Goal: Task Accomplishment & Management: Use online tool/utility

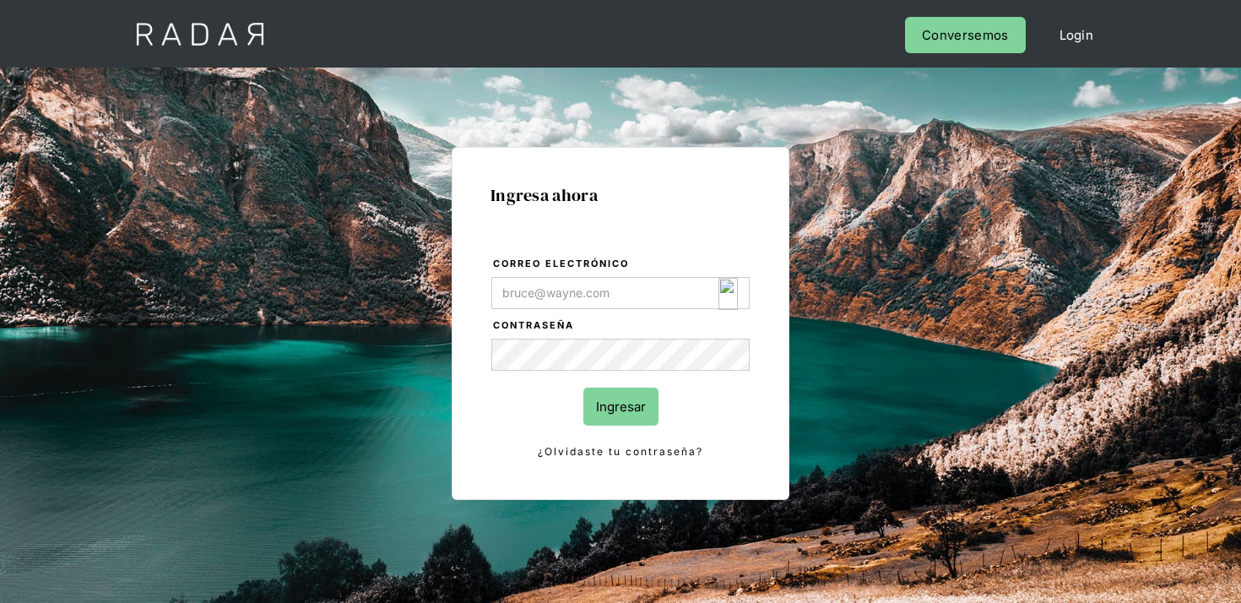
click at [734, 291] on img "Login Form" at bounding box center [728, 294] width 19 height 32
type input "[EMAIL_ADDRESS][DOMAIN_NAME]"
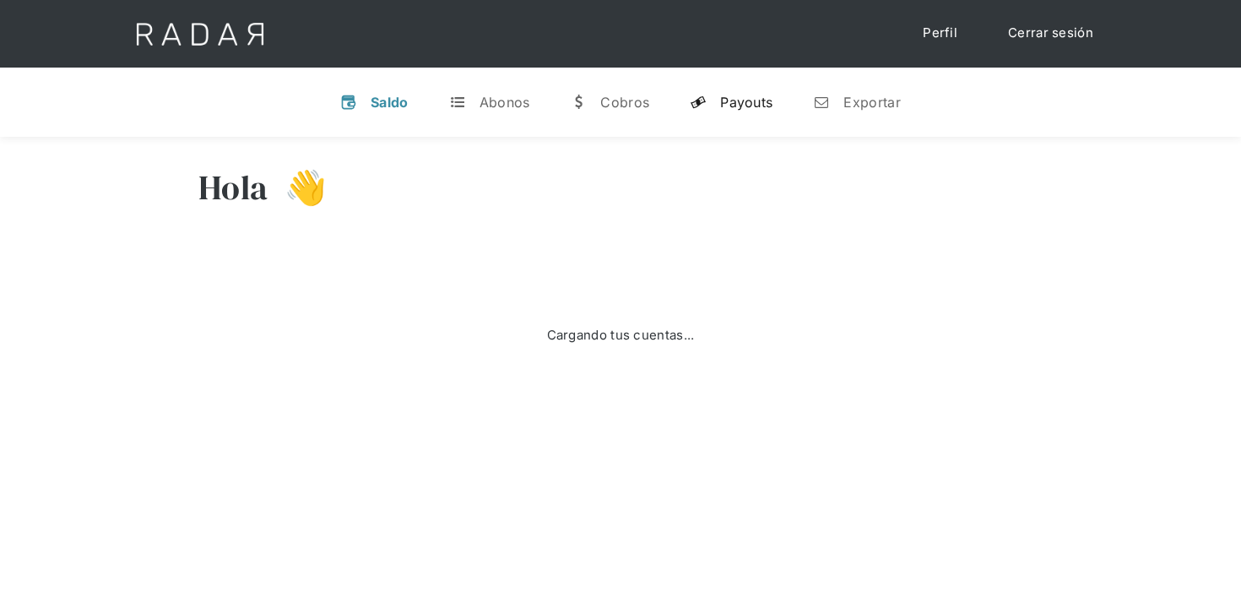
click at [754, 119] on link "y Payouts" at bounding box center [731, 102] width 110 height 44
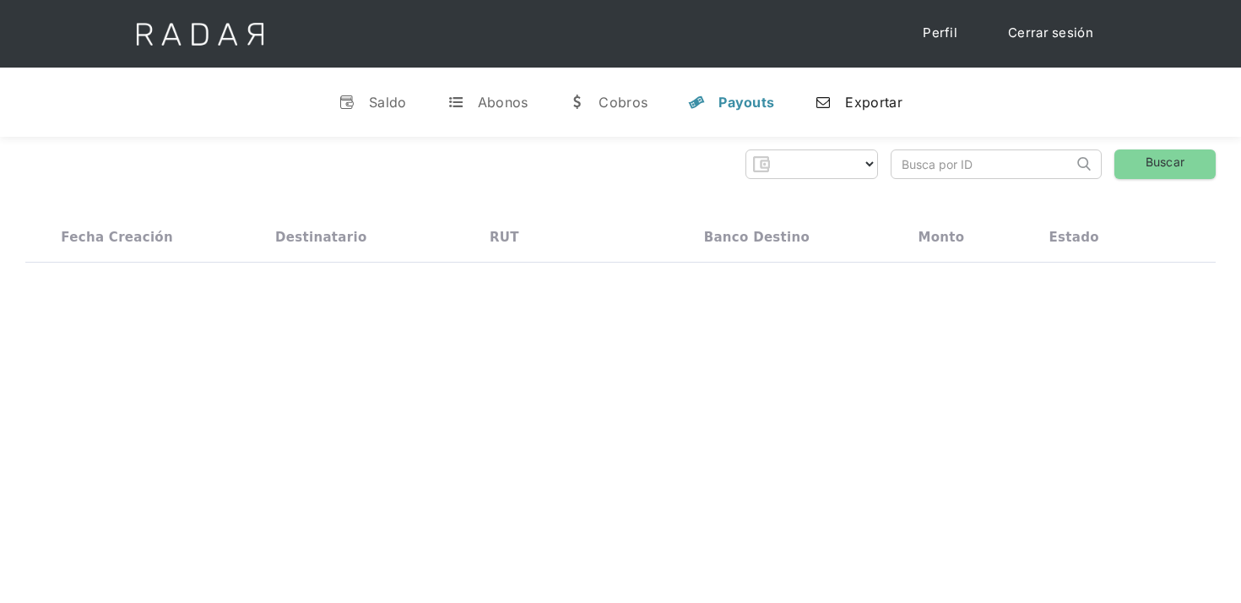
click at [878, 94] on div "Exportar" at bounding box center [873, 102] width 57 height 17
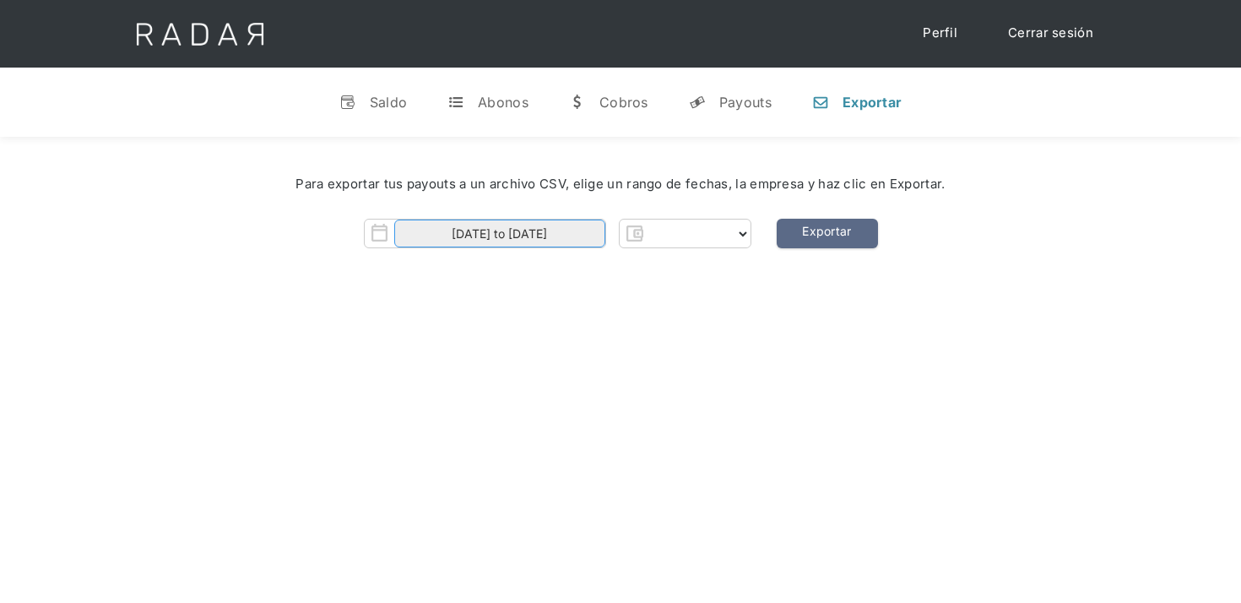
click at [566, 240] on body "Cargando... Cerrar sesión Perfil v Saldo t Abonos w Cobros y Payouts n Exportar…" at bounding box center [620, 480] width 1241 height 961
select select "clpro"
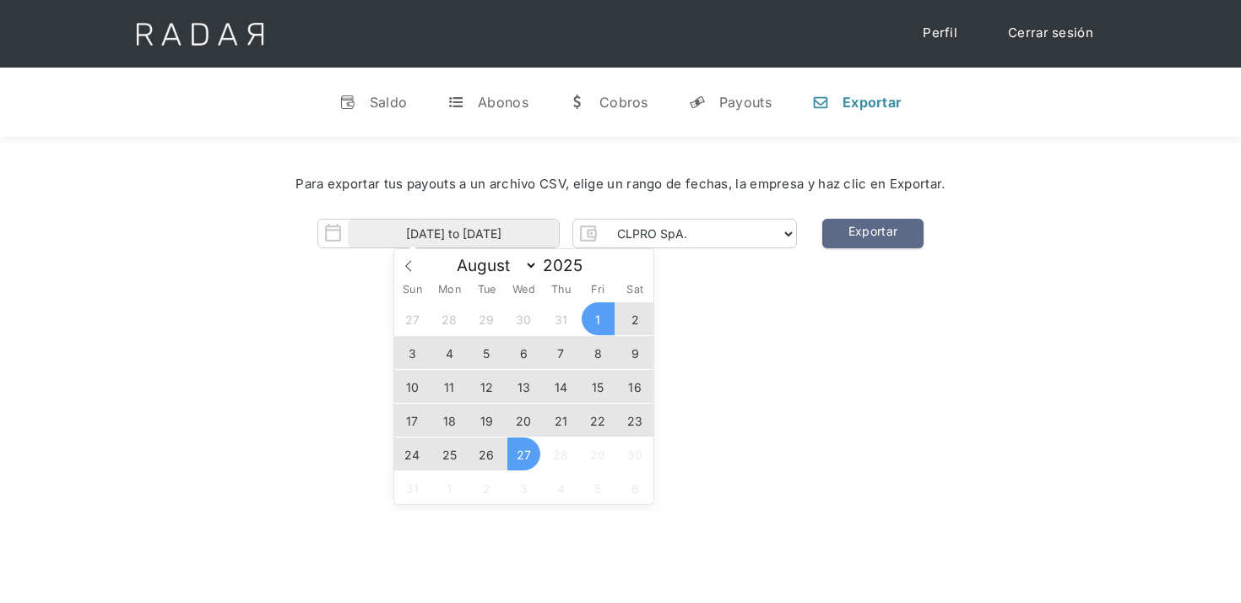
click at [486, 453] on span "26" at bounding box center [486, 453] width 33 height 33
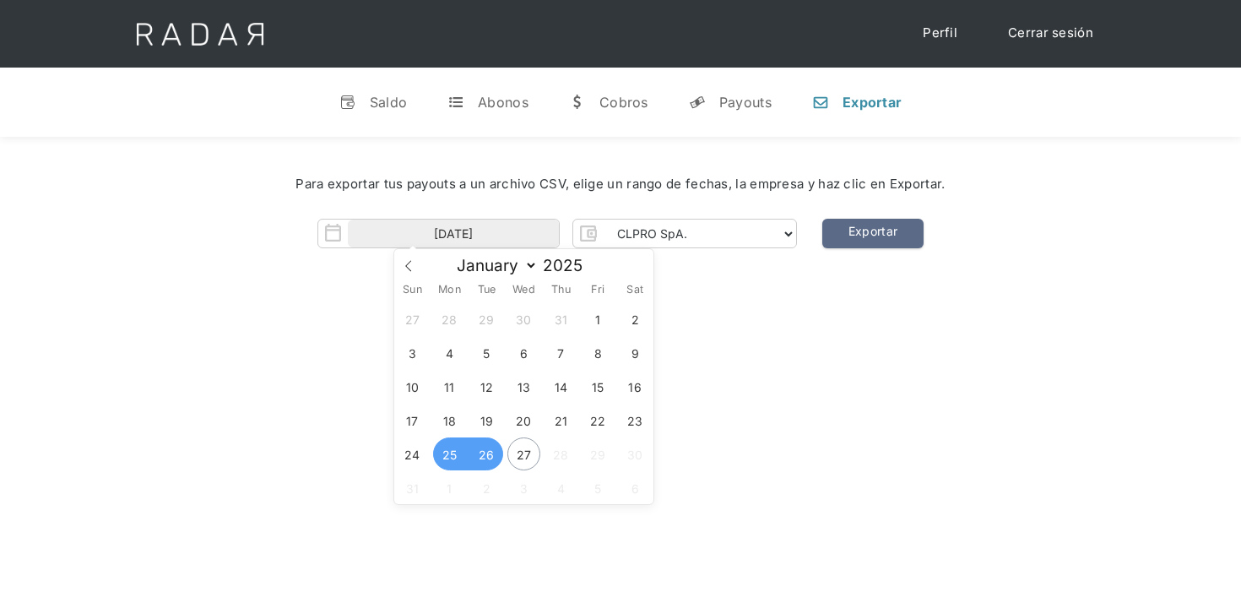
click at [449, 451] on span "25" at bounding box center [449, 453] width 33 height 33
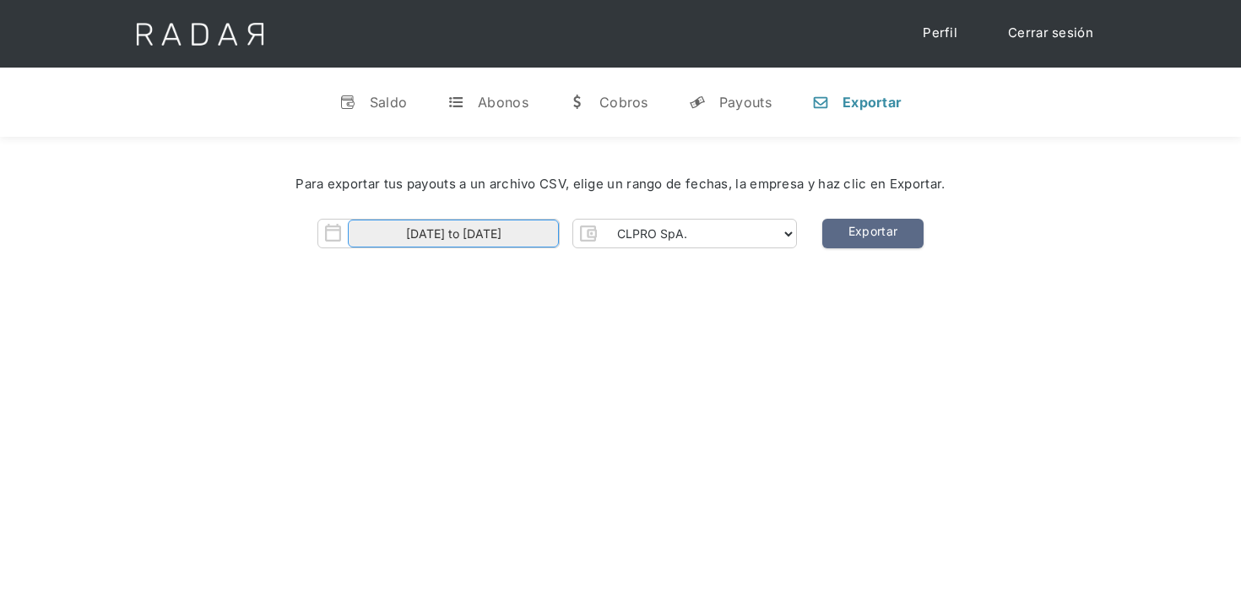
click at [499, 237] on input "25-08-2025 to 26-08-2025" at bounding box center [453, 234] width 211 height 28
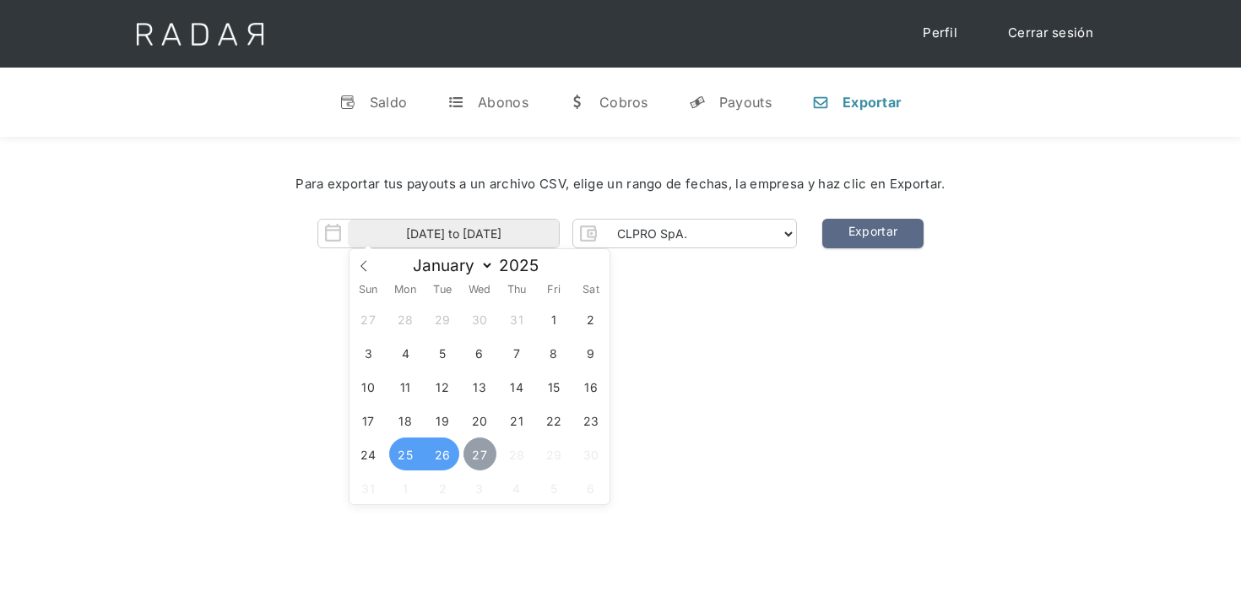
click at [473, 453] on span "27" at bounding box center [480, 453] width 33 height 33
click at [436, 453] on span "26" at bounding box center [442, 453] width 33 height 33
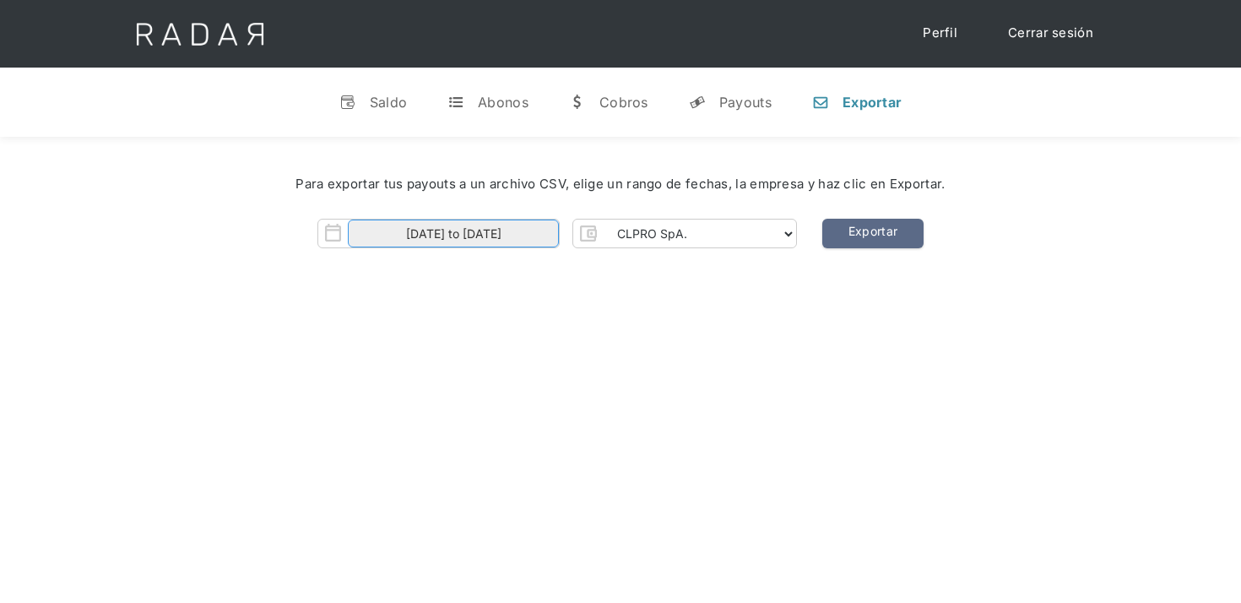
click at [494, 238] on input "26-08-2025 to 27-08-2025" at bounding box center [453, 234] width 211 height 28
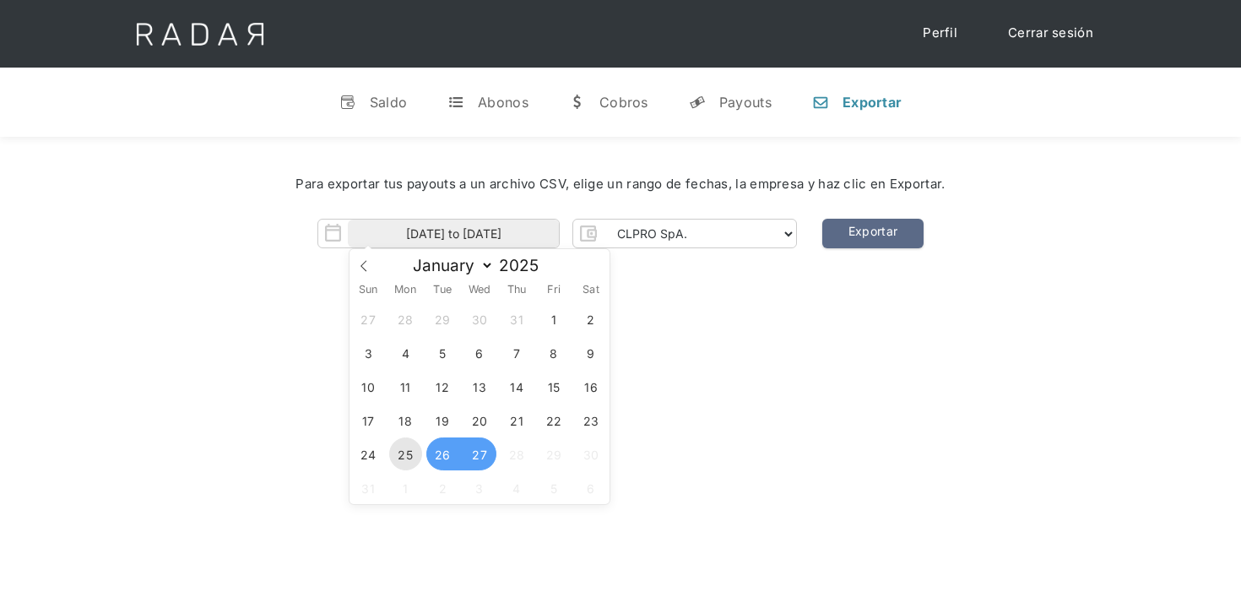
click at [400, 452] on span "25" at bounding box center [405, 453] width 33 height 33
click at [497, 458] on div "27 28 29 30 31 1 2 3 4 5 6 7 8 9 10 11 12 13 14 15 16 17 18 19 20 21 22 23 24 2…" at bounding box center [480, 402] width 260 height 203
click at [484, 458] on span "27" at bounding box center [480, 453] width 33 height 33
type input "25-08-2025 to 27-08-2025"
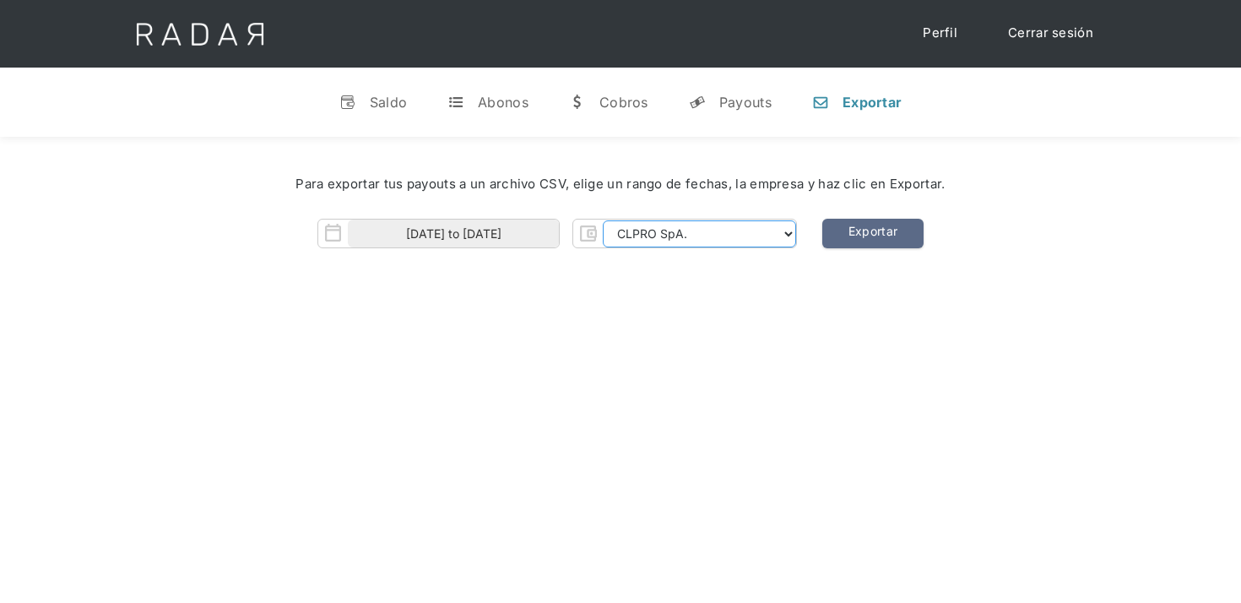
click at [706, 232] on select "CLPRO SpA. Coster SpA. Urigol SpA. Bysolutions SpA. Clmax SpA. Andes Payments S…" at bounding box center [699, 233] width 193 height 27
select select "bysolutions-rt"
click at [605, 220] on select "CLPRO SpA. Coster SpA. Urigol SpA. Bysolutions SpA. Clmax SpA. Andes Payments S…" at bounding box center [699, 233] width 193 height 27
click at [897, 237] on link "Exportar" at bounding box center [873, 234] width 101 height 30
